Goal: Obtain resource: Download file/media

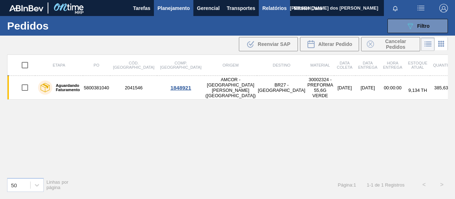
click at [287, 10] on button "Relatórios" at bounding box center [274, 8] width 31 height 16
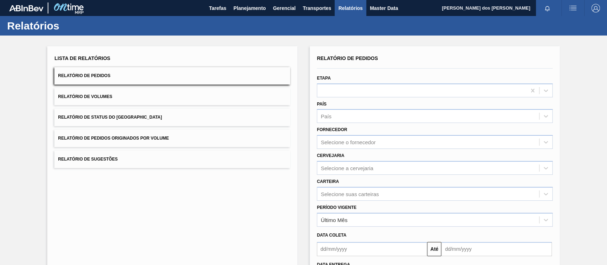
scroll to position [62, 0]
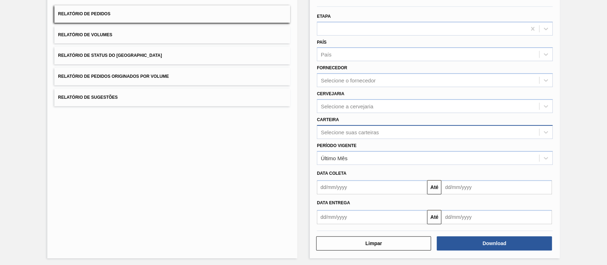
click at [342, 130] on div "Selecione suas carteiras" at bounding box center [350, 132] width 58 height 6
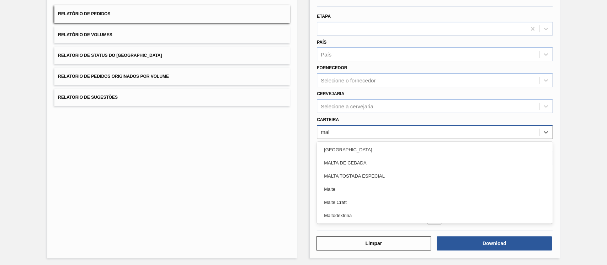
type input "malt"
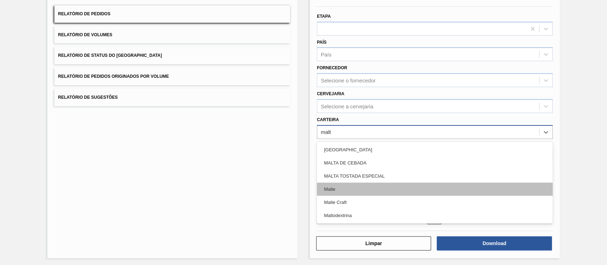
click at [335, 192] on div "Malte" at bounding box center [435, 189] width 236 height 13
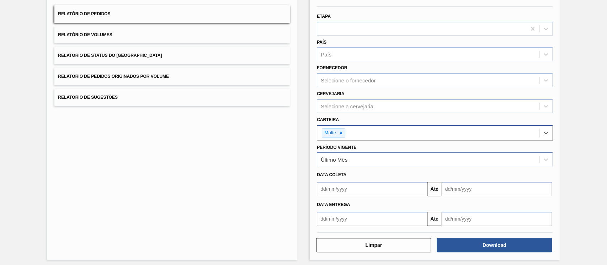
click at [338, 158] on div "Último Mês" at bounding box center [334, 160] width 27 height 6
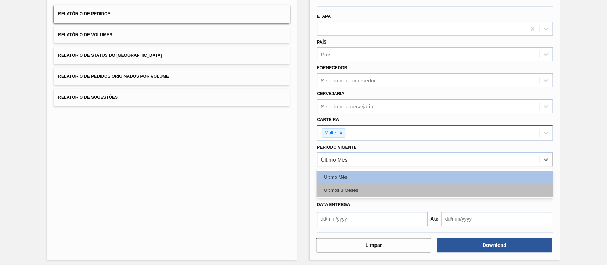
click at [341, 185] on div "Últimos 3 Meses" at bounding box center [435, 190] width 236 height 13
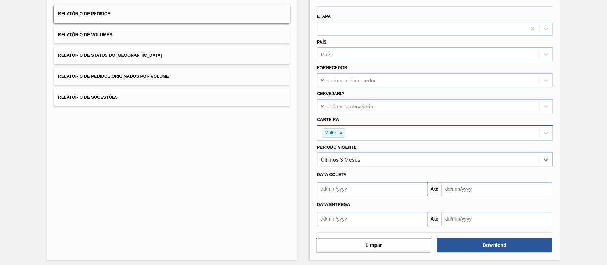
click at [393, 186] on input "text" at bounding box center [372, 189] width 110 height 14
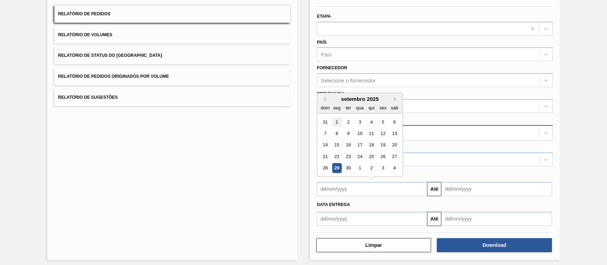
click at [337, 118] on div "1" at bounding box center [337, 122] width 10 height 10
type input "[DATE]"
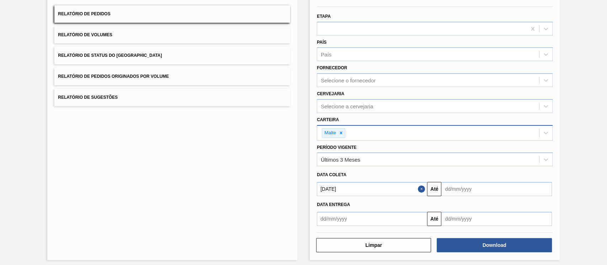
click at [447, 185] on input "text" at bounding box center [496, 189] width 110 height 14
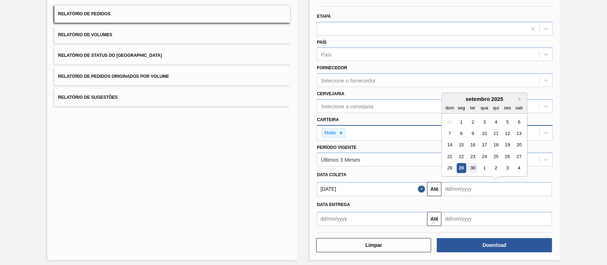
click at [455, 169] on div "30" at bounding box center [473, 169] width 10 height 10
type input "[DATE]"
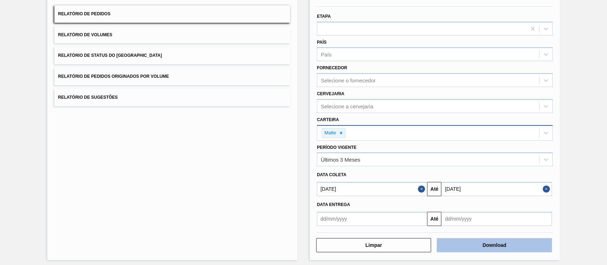
click at [455, 198] on button "Download" at bounding box center [494, 245] width 115 height 14
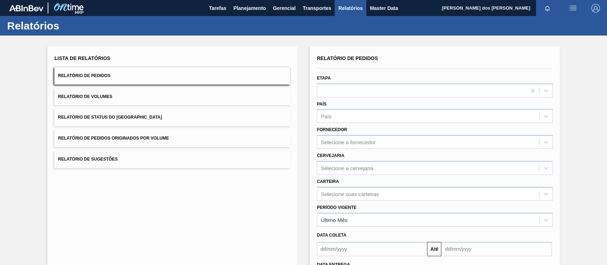
scroll to position [47, 0]
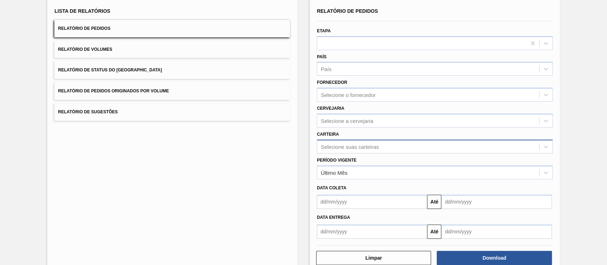
click at [342, 145] on div "Selecione suas carteiras" at bounding box center [350, 147] width 58 height 6
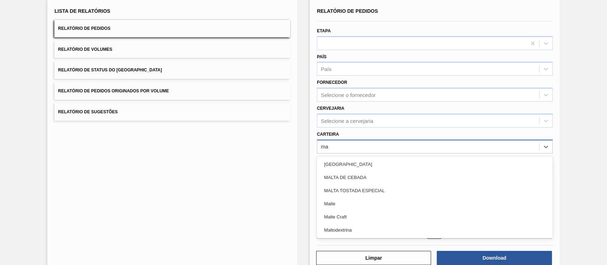
type input "m"
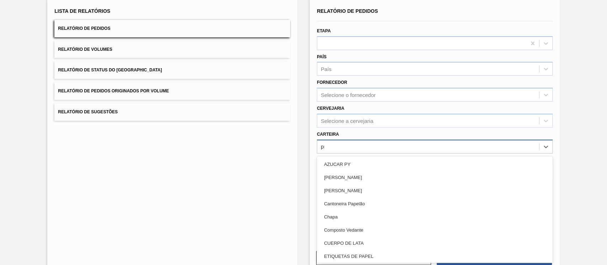
type input "pre"
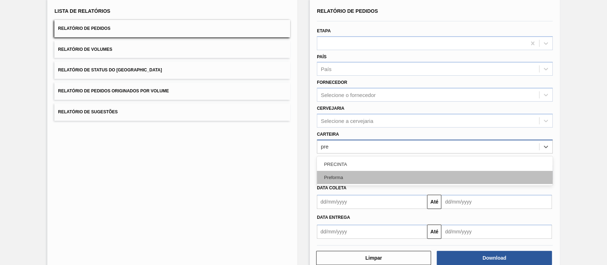
click at [356, 174] on div "Preforma" at bounding box center [435, 177] width 236 height 13
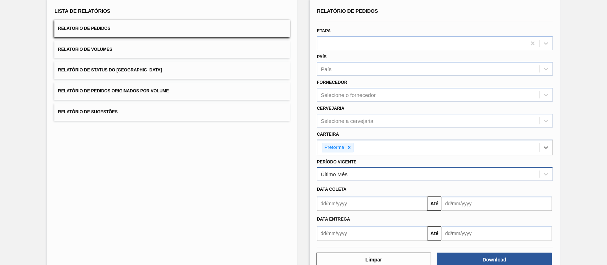
click at [343, 177] on div "Último Mês" at bounding box center [428, 174] width 222 height 10
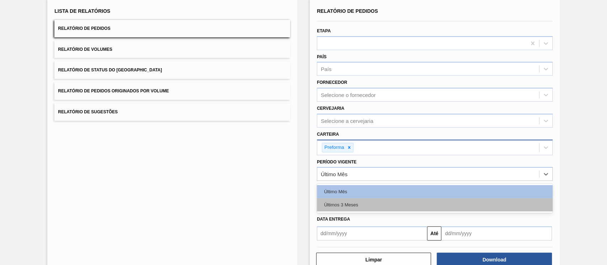
click at [357, 201] on div "Últimos 3 Meses" at bounding box center [435, 204] width 236 height 13
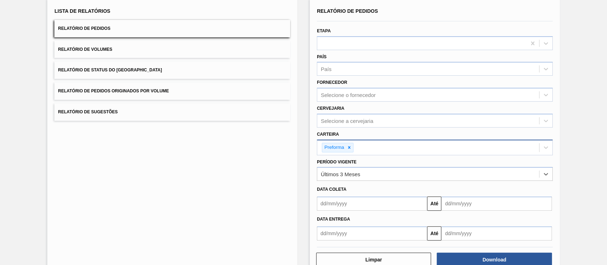
scroll to position [65, 0]
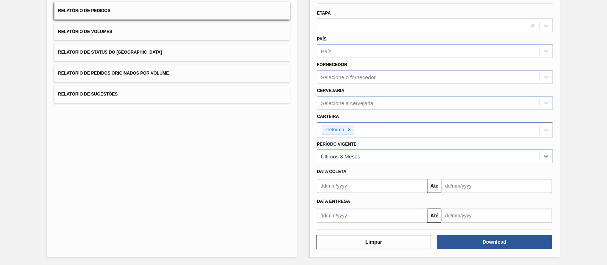
click at [361, 177] on div "Até" at bounding box center [434, 185] width 241 height 16
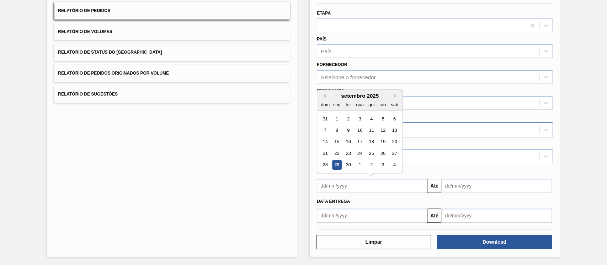
click at [358, 185] on input "text" at bounding box center [372, 186] width 110 height 14
click at [340, 117] on div "1" at bounding box center [337, 119] width 10 height 10
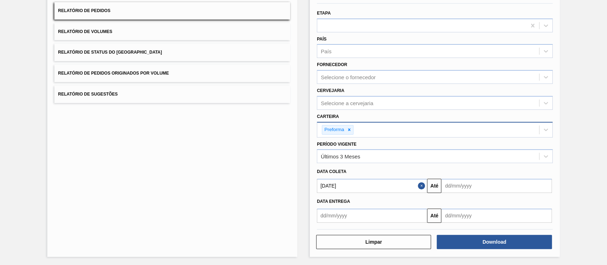
click at [347, 185] on input "[DATE]" at bounding box center [372, 186] width 110 height 14
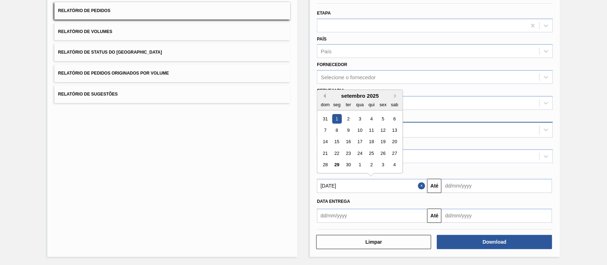
click at [321, 95] on button "Previous Month" at bounding box center [323, 96] width 5 height 5
click at [326, 95] on div "agosto 2025" at bounding box center [359, 96] width 85 height 6
click at [323, 95] on button "Previous Month" at bounding box center [323, 96] width 5 height 5
click at [345, 115] on div "1" at bounding box center [348, 119] width 10 height 10
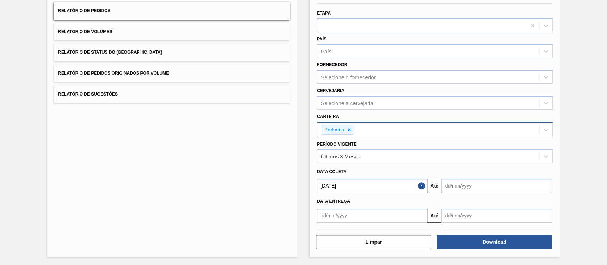
click at [478, 189] on input "text" at bounding box center [496, 186] width 110 height 14
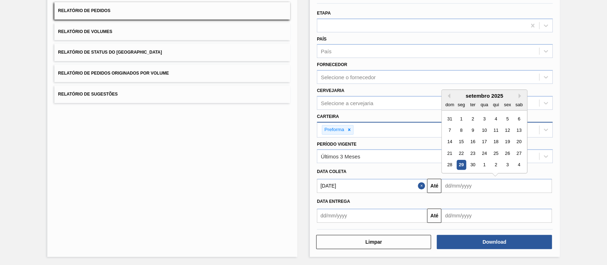
click at [399, 190] on input "01/07/2025" at bounding box center [372, 186] width 110 height 14
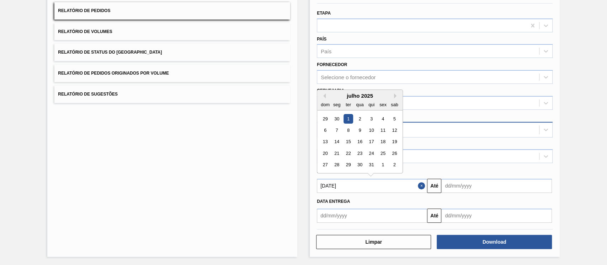
click at [391, 95] on div "julho 2025" at bounding box center [359, 96] width 85 height 6
click at [394, 95] on button "Next Month" at bounding box center [396, 96] width 5 height 5
click at [337, 117] on div "1" at bounding box center [337, 119] width 10 height 10
type input "[DATE]"
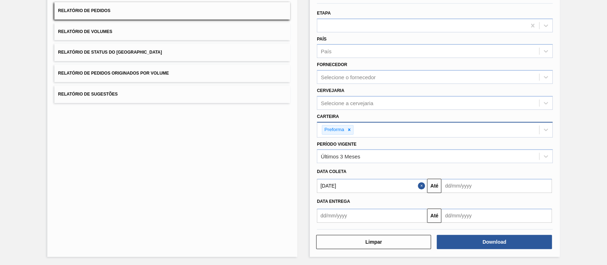
click at [477, 191] on input "text" at bounding box center [496, 186] width 110 height 14
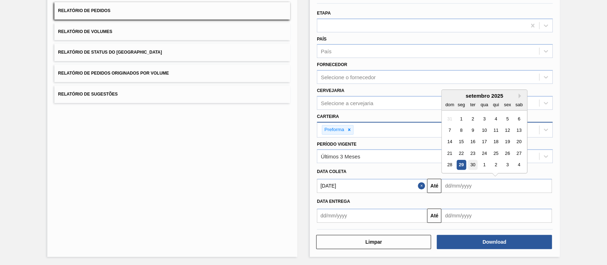
click at [473, 165] on div "30" at bounding box center [473, 165] width 10 height 10
click at [532, 183] on input "[DATE]" at bounding box center [496, 186] width 110 height 14
click at [519, 95] on button "Next Month" at bounding box center [520, 96] width 5 height 5
click at [515, 118] on div "4" at bounding box center [519, 119] width 10 height 10
type input "04/10/2025"
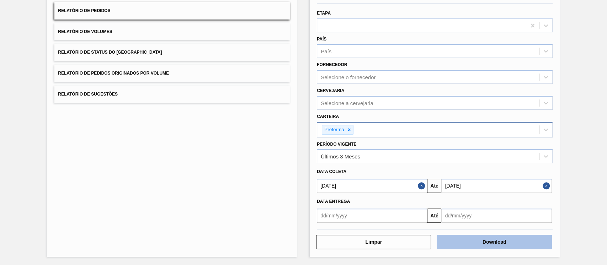
click at [479, 242] on button "Download" at bounding box center [494, 242] width 115 height 14
